Goal: Task Accomplishment & Management: Manage account settings

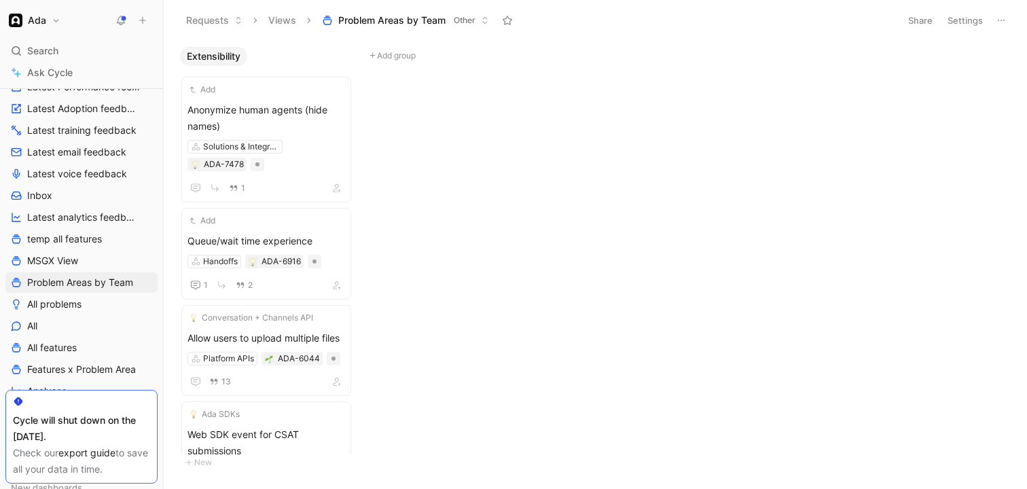
scroll to position [241, 0]
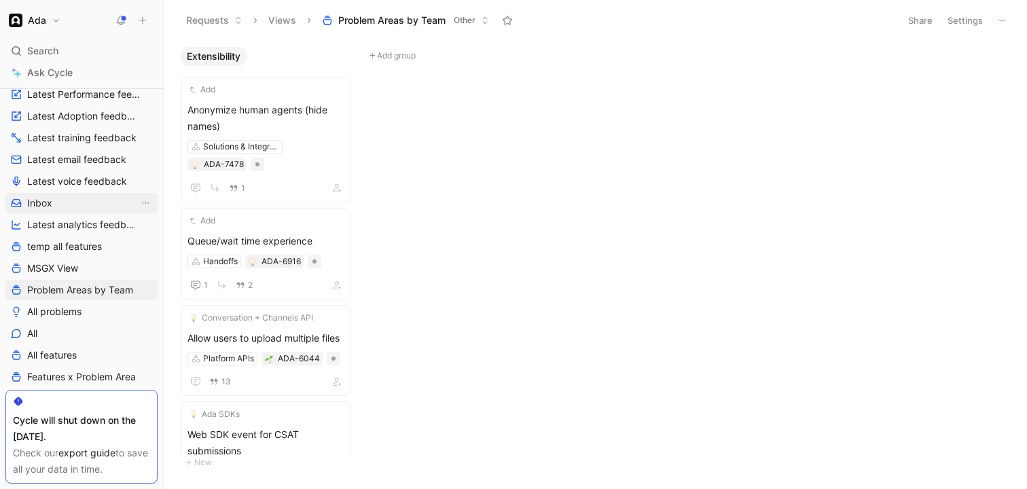
click at [53, 194] on link "Inbox" at bounding box center [81, 203] width 152 height 20
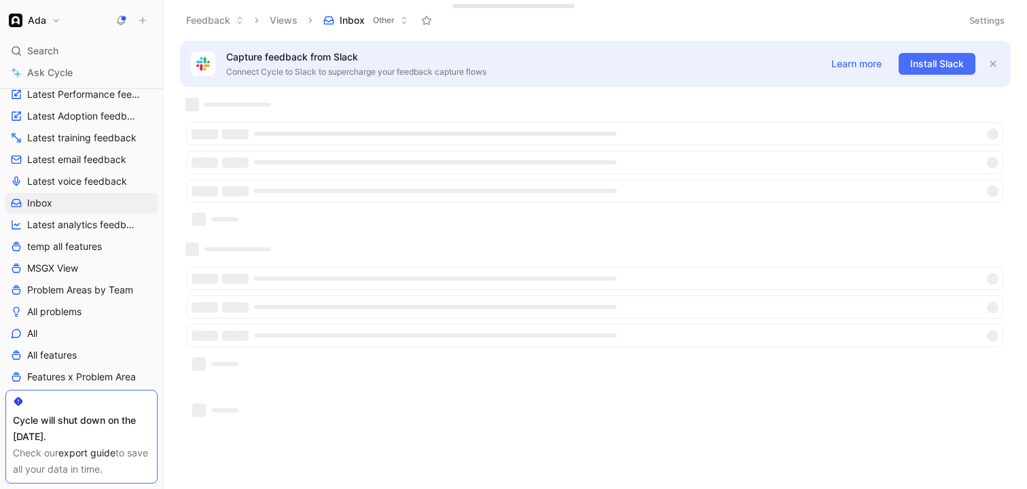
scroll to position [2, 0]
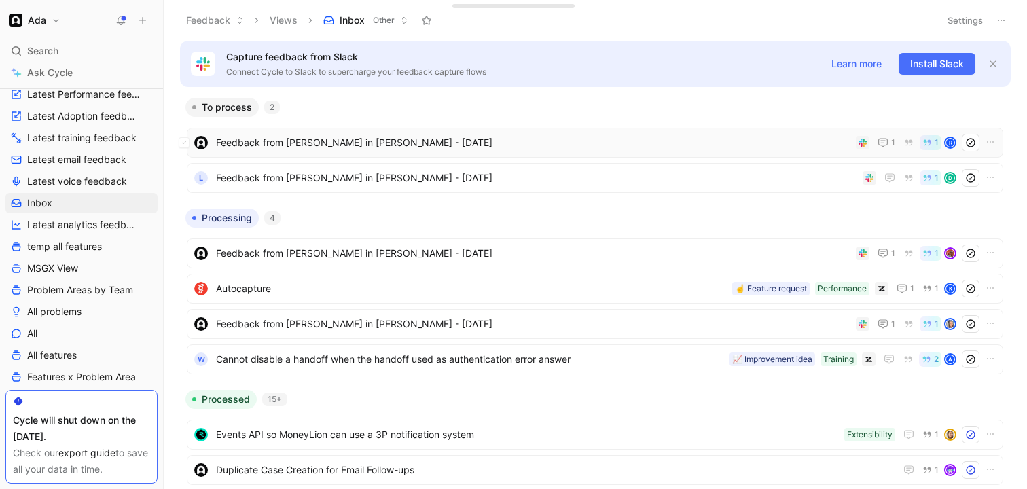
click at [363, 147] on span "Feedback from [PERSON_NAME] in [PERSON_NAME] - [DATE]" at bounding box center [533, 143] width 634 height 16
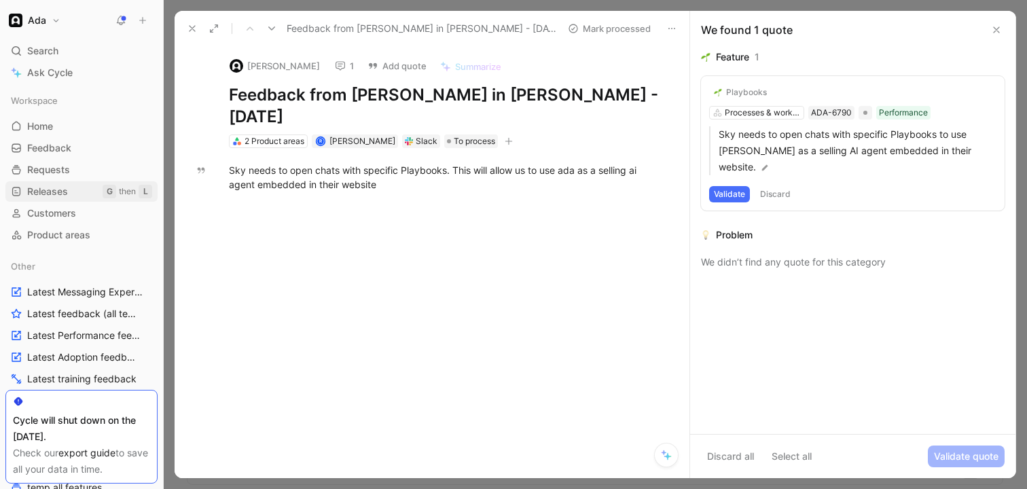
scroll to position [8, 0]
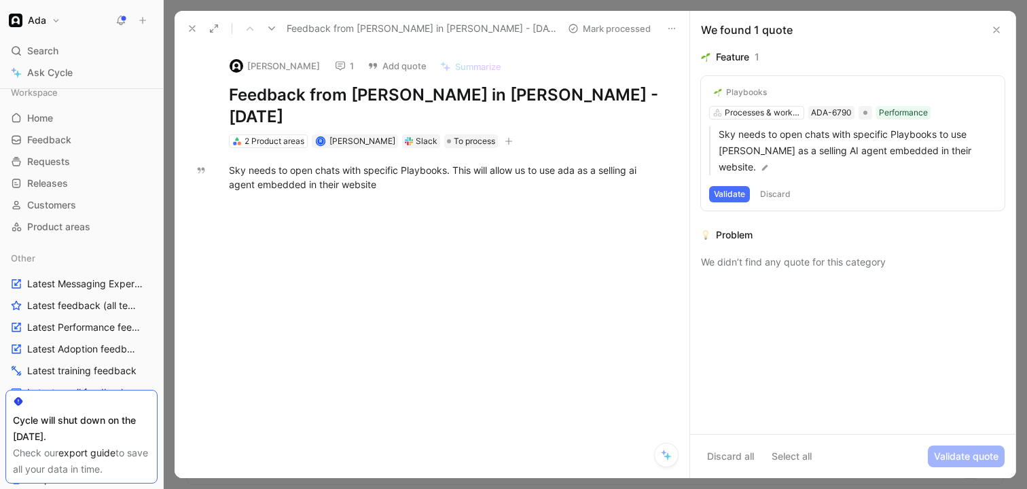
click at [88, 243] on div "Workspace Home G then H Feedback G then F Requests G then R Releases G then L C…" at bounding box center [81, 493] width 152 height 823
click at [88, 234] on link "Product areas" at bounding box center [81, 227] width 152 height 20
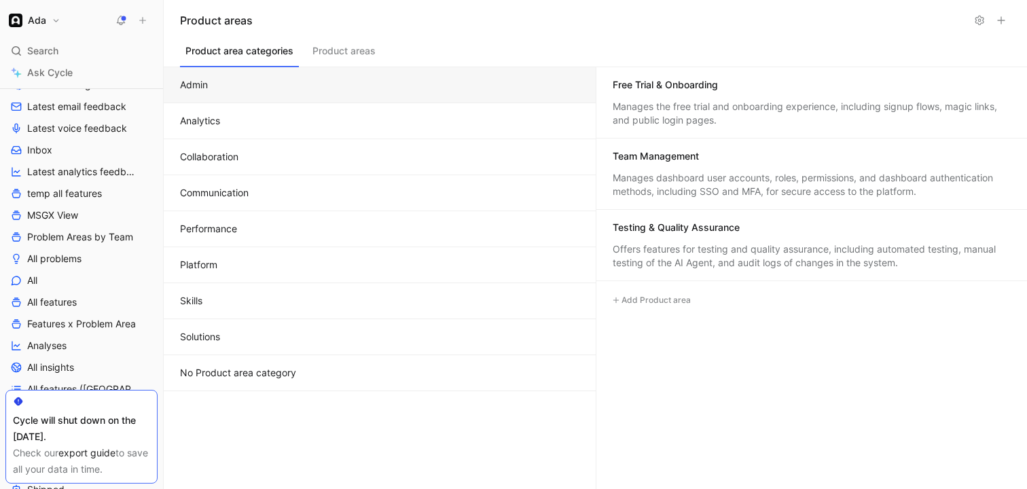
scroll to position [344, 0]
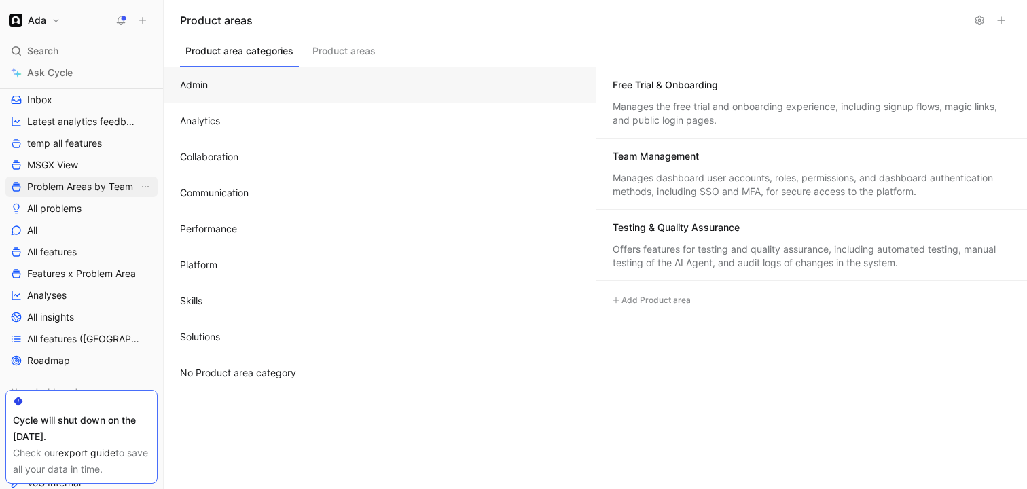
click at [92, 183] on span "Problem Areas by Team" at bounding box center [80, 187] width 106 height 14
click at [63, 249] on span "All features" at bounding box center [52, 252] width 50 height 14
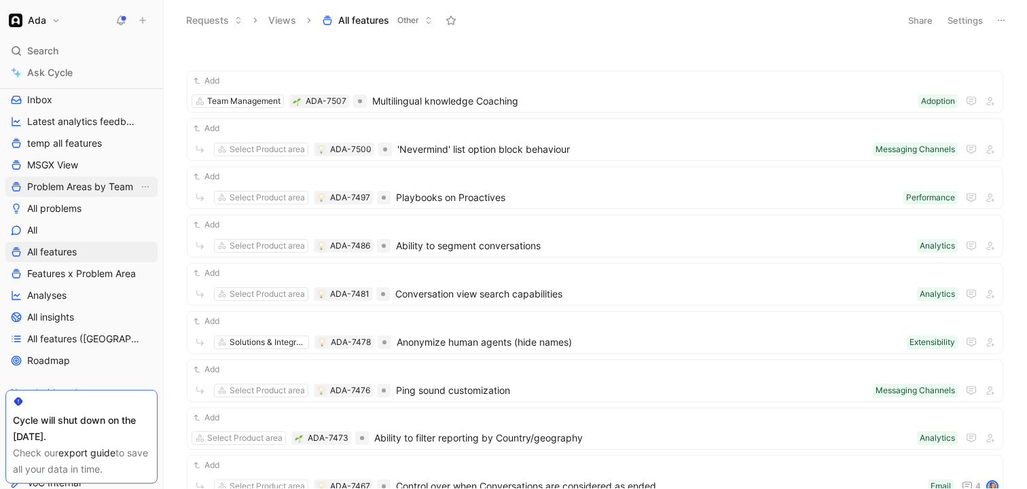
click at [94, 191] on span "Problem Areas by Team" at bounding box center [80, 187] width 106 height 14
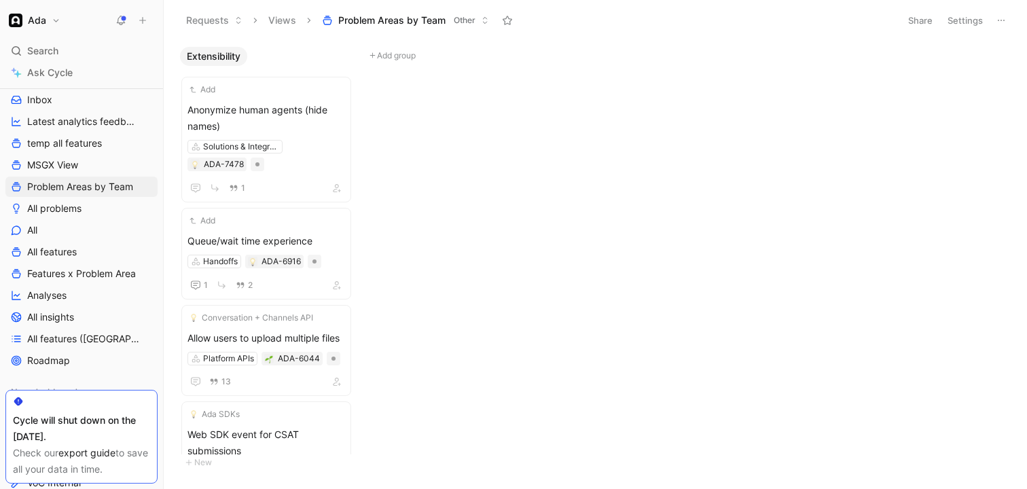
click at [952, 17] on button "Settings" at bounding box center [966, 20] width 48 height 19
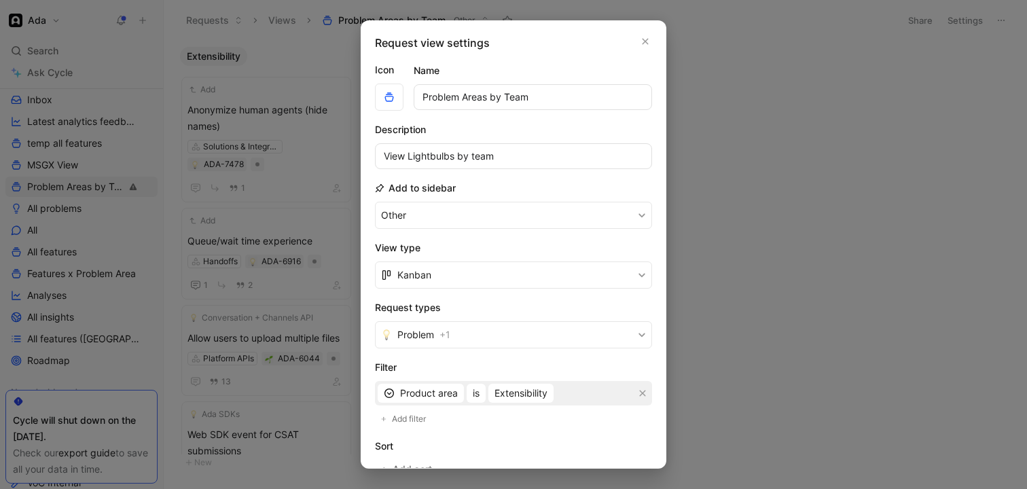
scroll to position [70, 0]
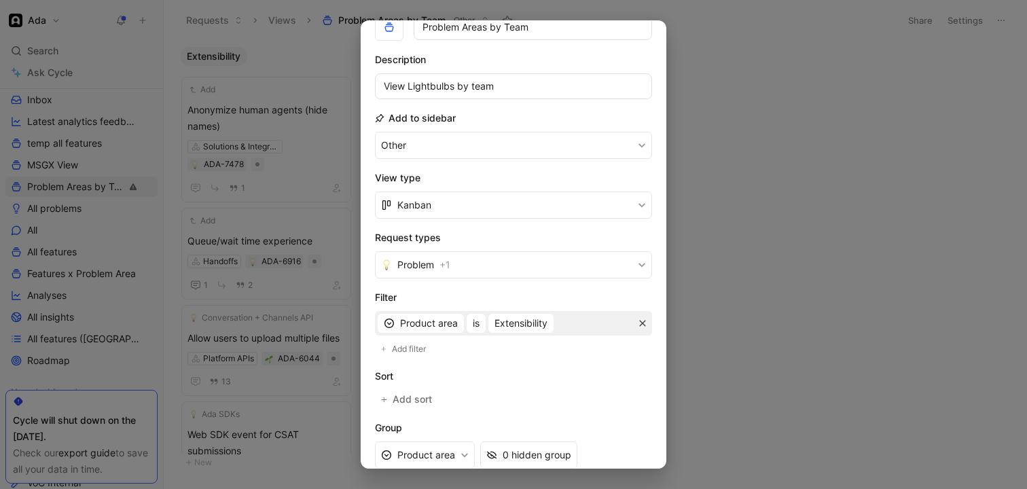
click at [638, 323] on button "button" at bounding box center [643, 324] width 14 height 14
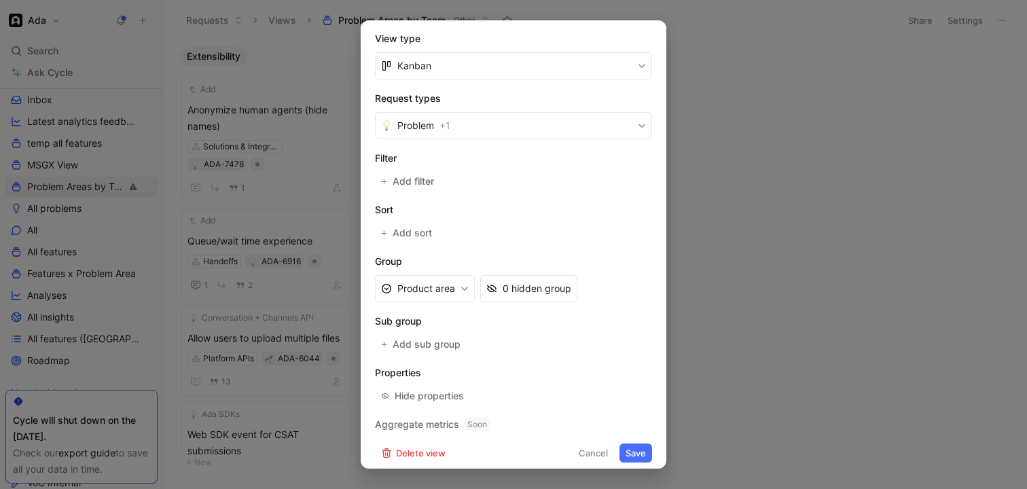
scroll to position [217, 0]
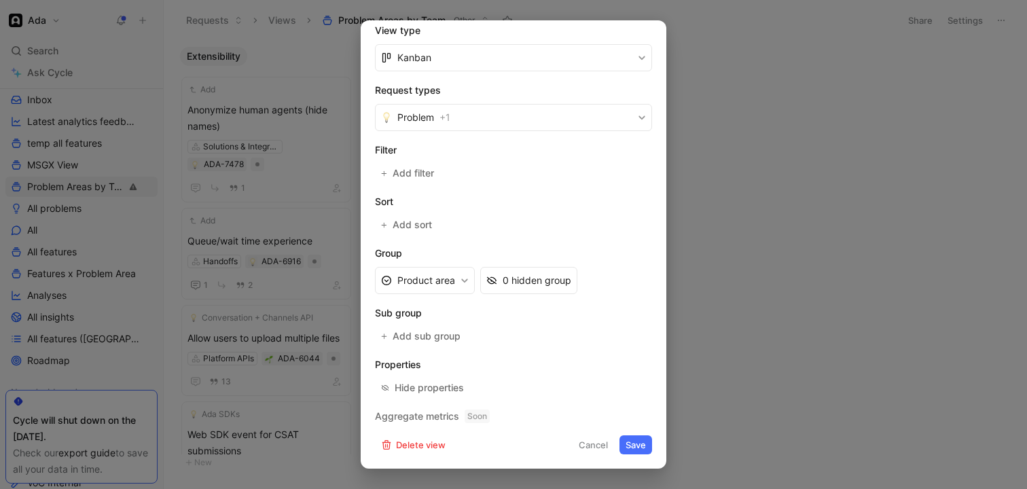
click at [643, 441] on button "Save" at bounding box center [636, 444] width 33 height 19
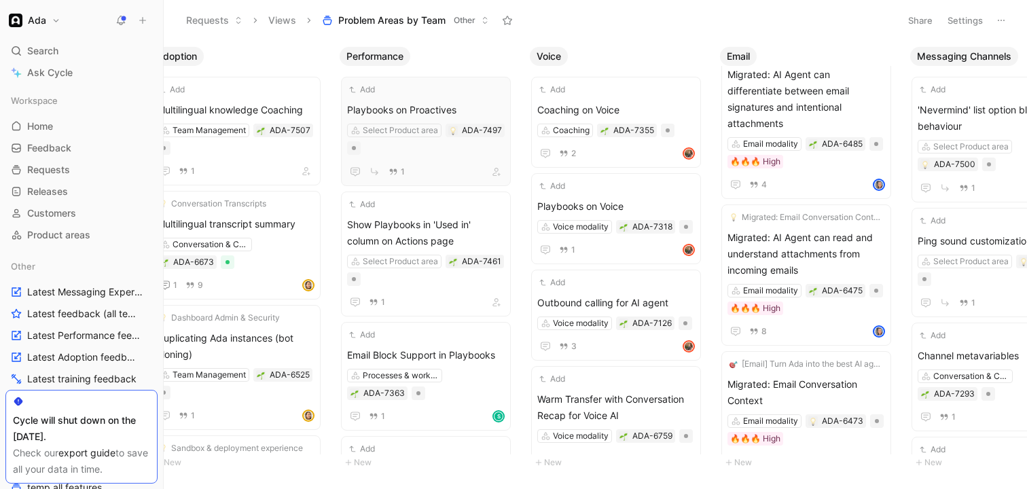
scroll to position [1085, 0]
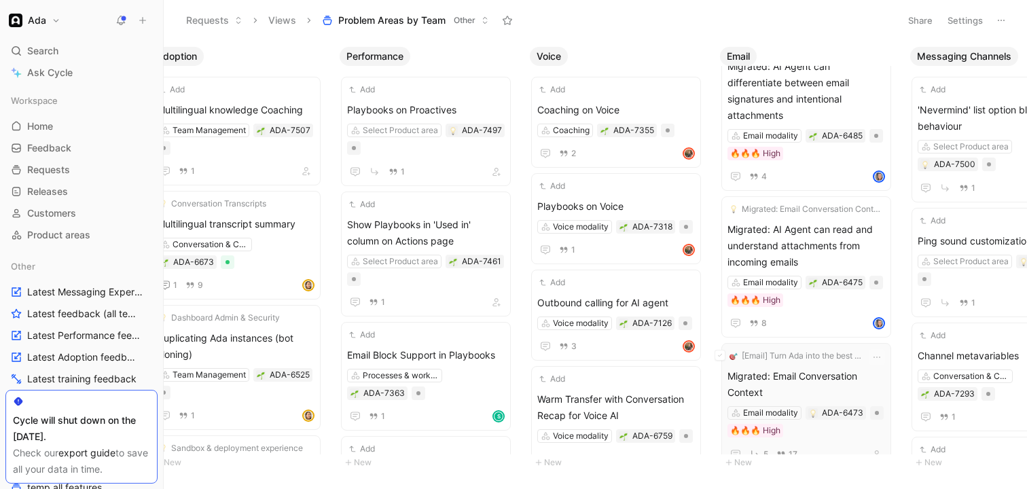
click at [799, 368] on span "Migrated: Email Conversation Context" at bounding box center [807, 384] width 158 height 33
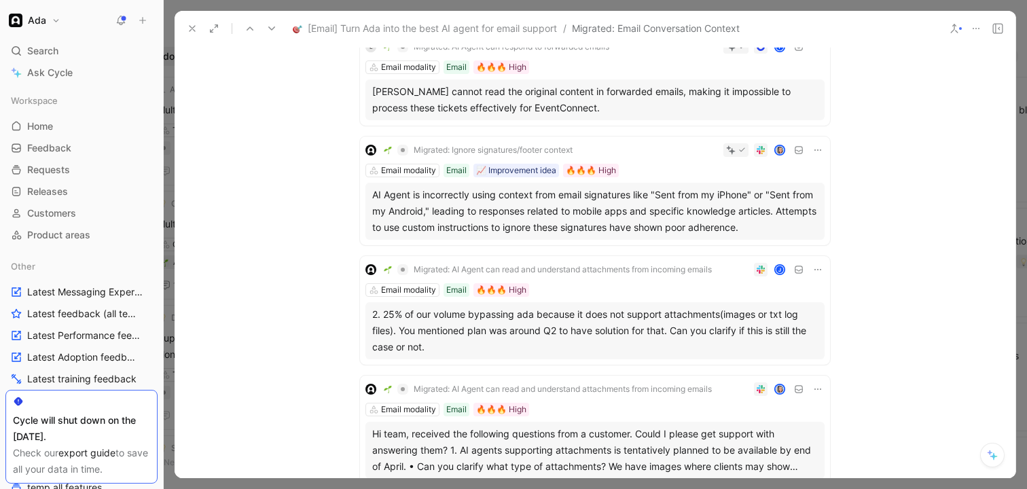
scroll to position [809, 0]
click at [192, 26] on icon at bounding box center [192, 28] width 11 height 11
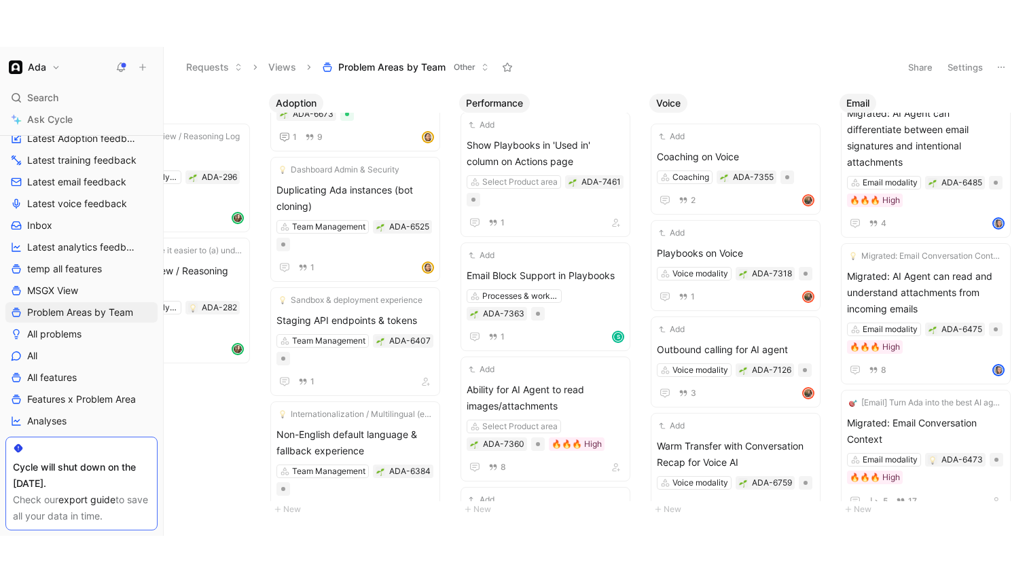
scroll to position [318, 0]
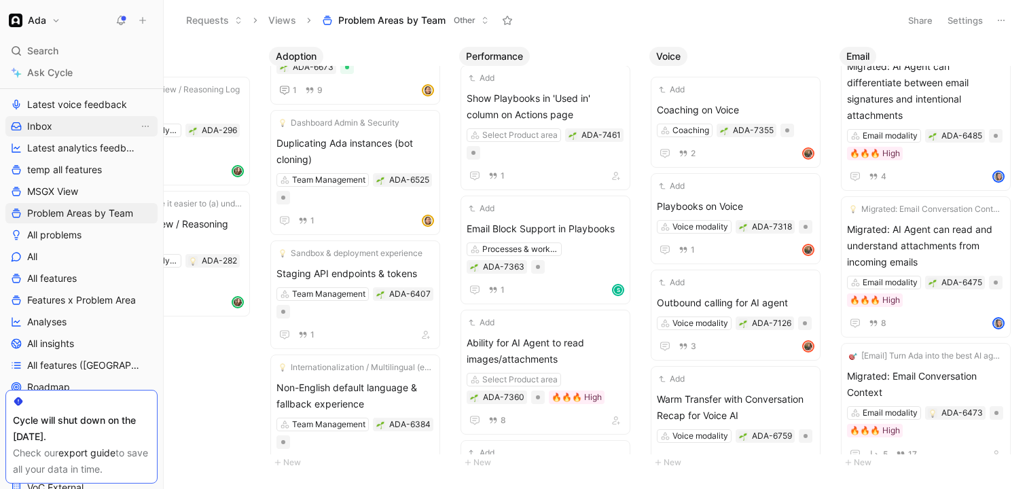
click at [50, 130] on span "Inbox" at bounding box center [39, 127] width 25 height 14
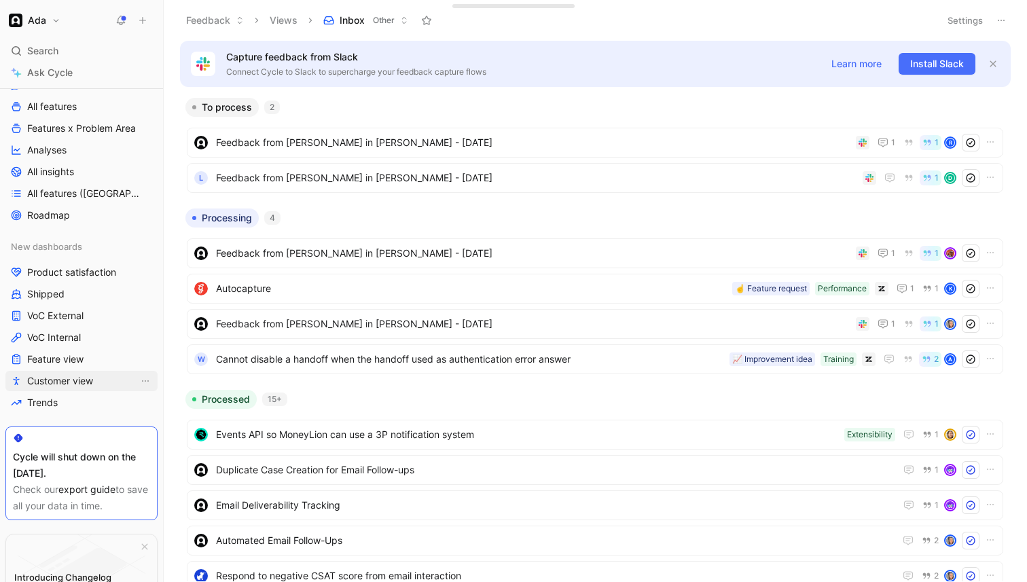
scroll to position [590, 0]
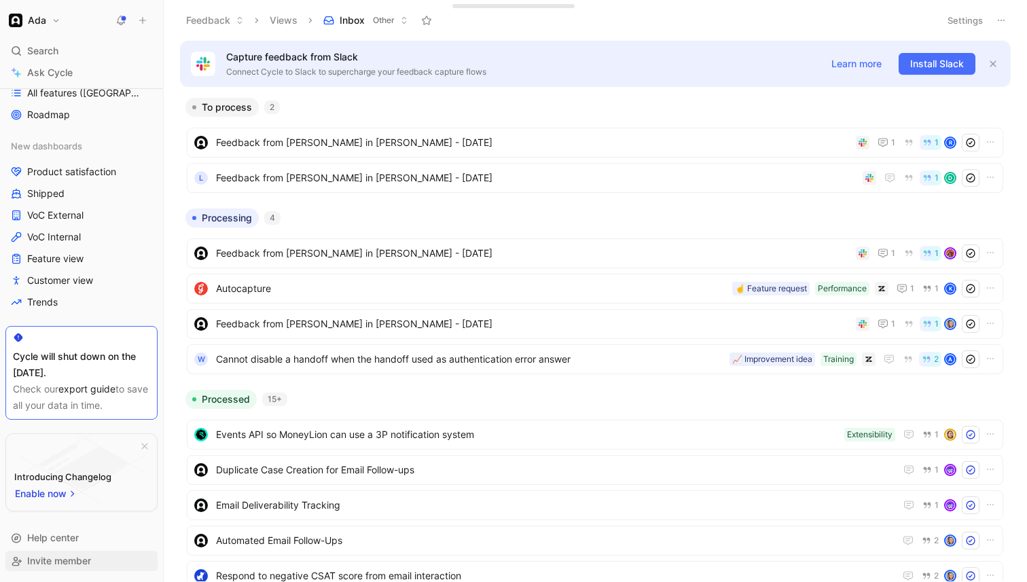
click at [80, 488] on span "Invite member" at bounding box center [59, 561] width 64 height 12
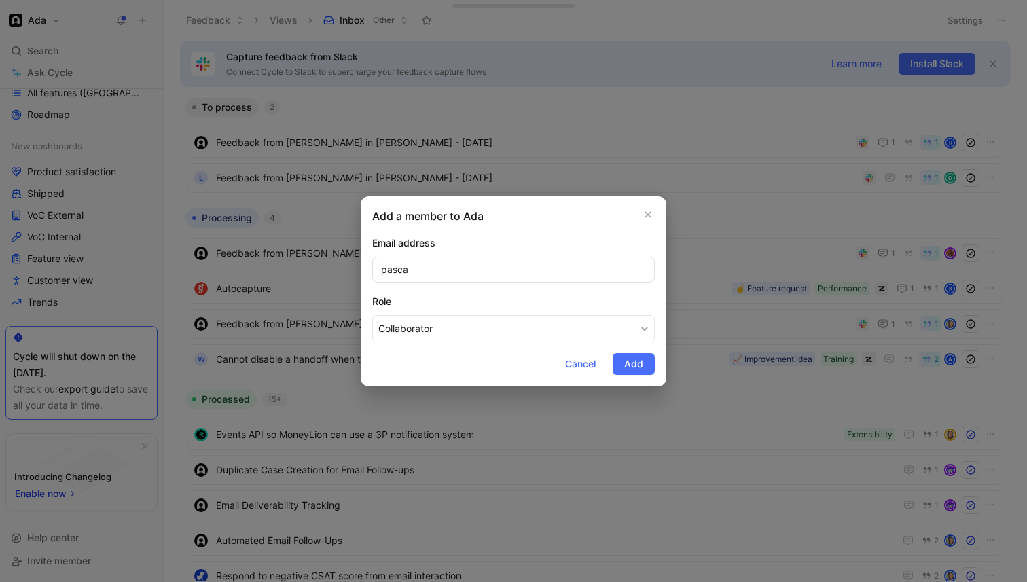
type input "pascal"
paste input "[PERSON_NAME][EMAIL_ADDRESS][DOMAIN_NAME]"
type input "[PERSON_NAME][EMAIL_ADDRESS][DOMAIN_NAME]"
drag, startPoint x: 639, startPoint y: 366, endPoint x: 469, endPoint y: 291, distance: 186.4
click at [469, 291] on form "Email address [EMAIL_ADDRESS][DOMAIN_NAME] Role Collaborator Cancel Add" at bounding box center [513, 305] width 283 height 140
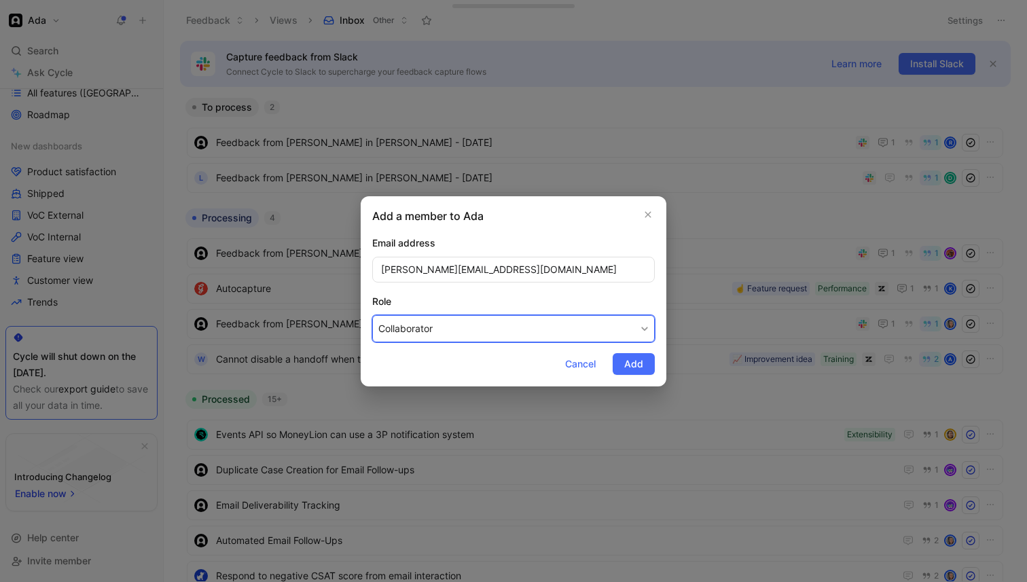
click at [468, 321] on button "Collaborator" at bounding box center [513, 328] width 283 height 27
click at [581, 331] on button "Collaborator" at bounding box center [513, 328] width 283 height 27
click at [437, 355] on div "Maker" at bounding box center [418, 361] width 80 height 16
click at [596, 355] on div "Cancel Add" at bounding box center [604, 364] width 101 height 22
click at [645, 361] on button "Add" at bounding box center [634, 364] width 42 height 22
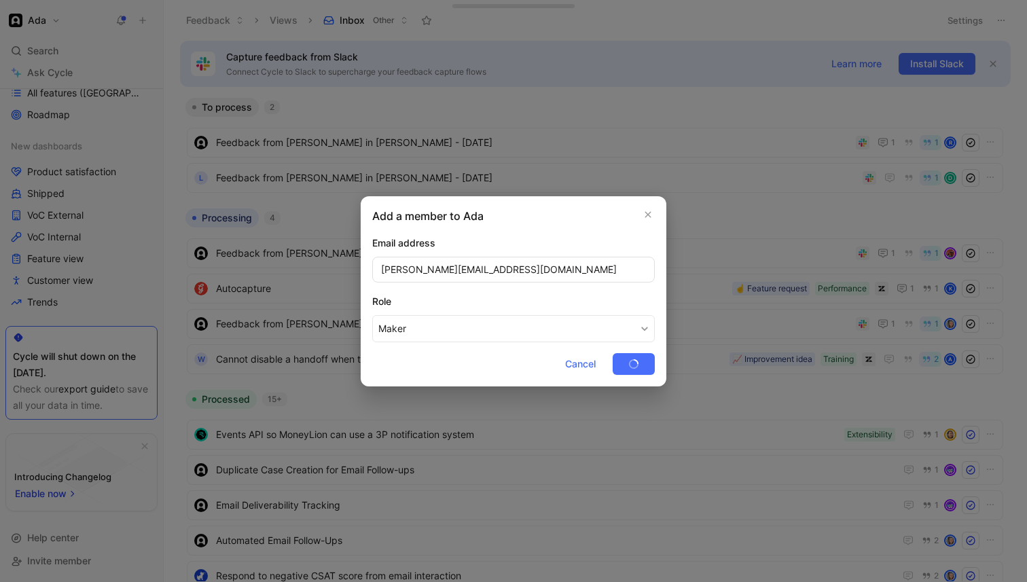
click at [641, 363] on div "Cancel Add" at bounding box center [604, 364] width 101 height 22
